Goal: Check status: Check status

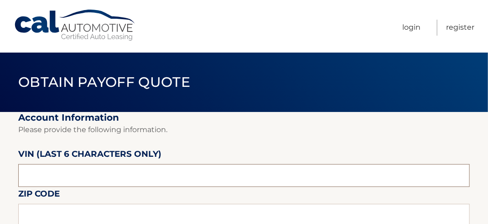
click at [50, 178] on input "text" at bounding box center [244, 175] width 452 height 23
click at [201, 208] on input "text" at bounding box center [244, 215] width 452 height 23
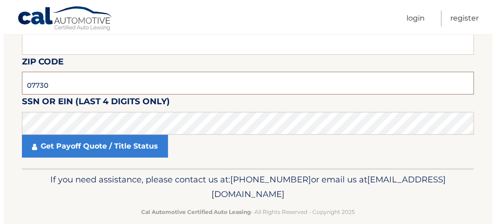
scroll to position [137, 0]
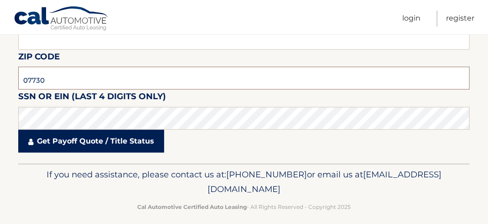
type input "07730"
click at [58, 136] on link "Get Payoff Quote / Title Status" at bounding box center [91, 141] width 146 height 23
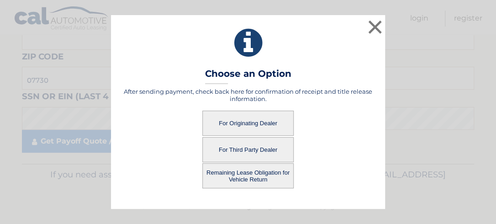
click at [246, 116] on button "For Originating Dealer" at bounding box center [247, 122] width 91 height 25
click at [245, 118] on button "For Originating Dealer" at bounding box center [247, 122] width 91 height 25
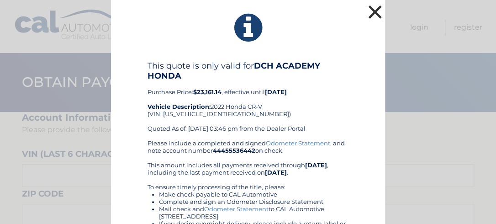
click at [374, 9] on button "×" at bounding box center [375, 12] width 18 height 18
